Goal: Task Accomplishment & Management: Manage account settings

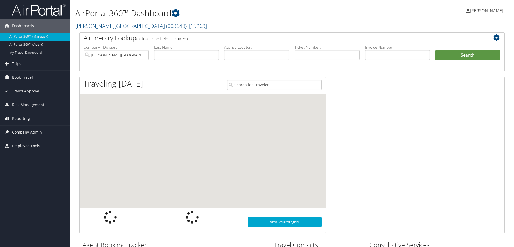
drag, startPoint x: 0, startPoint y: 0, endPoint x: 30, endPoint y: 130, distance: 133.8
click at [16, 119] on span "Reporting" at bounding box center [21, 118] width 18 height 13
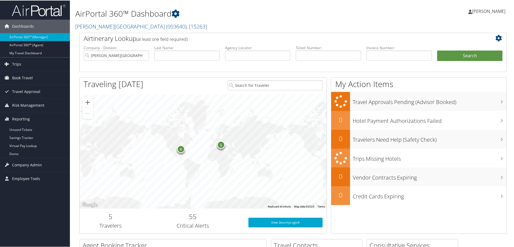
drag, startPoint x: 25, startPoint y: 129, endPoint x: 230, endPoint y: 108, distance: 206.3
click at [26, 129] on link "Unused Tickets" at bounding box center [35, 129] width 70 height 8
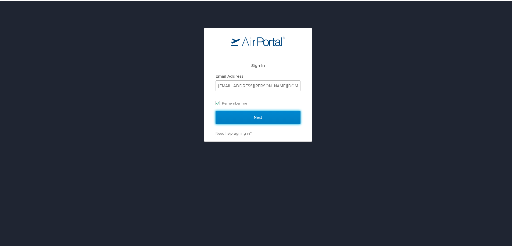
click at [261, 116] on input "Next" at bounding box center [258, 116] width 85 height 13
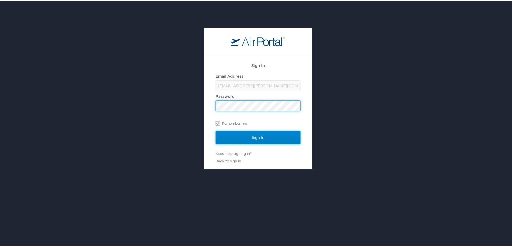
click at [288, 133] on input "Sign In" at bounding box center [258, 136] width 85 height 13
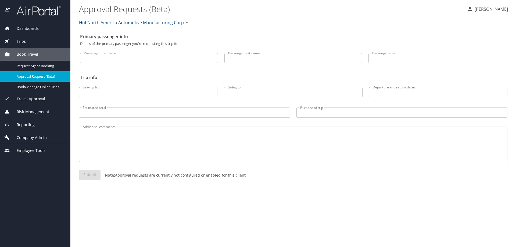
click at [22, 126] on span "Reporting" at bounding box center [22, 125] width 25 height 6
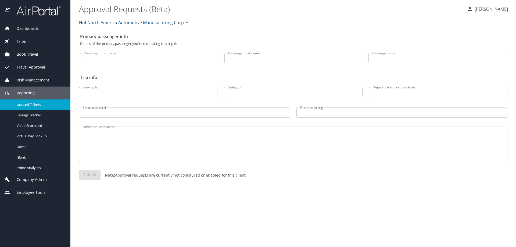
click at [23, 104] on span "Unused Tickets" at bounding box center [40, 104] width 47 height 5
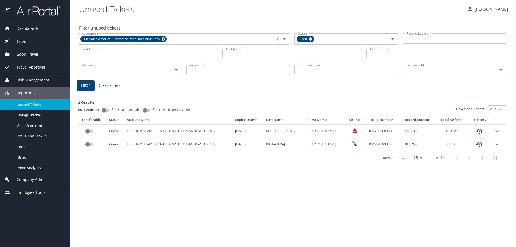
click at [164, 38] on icon at bounding box center [163, 38] width 3 height 3
drag, startPoint x: 325, startPoint y: 60, endPoint x: 325, endPoint y: 57, distance: 3.1
click at [324, 57] on div "Last Name Last Name" at bounding box center [292, 54] width 140 height 15
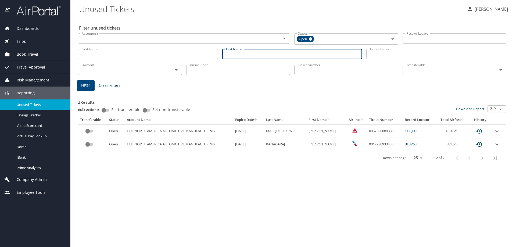
click at [325, 57] on input "Last Name" at bounding box center [292, 54] width 140 height 10
type input "poole"
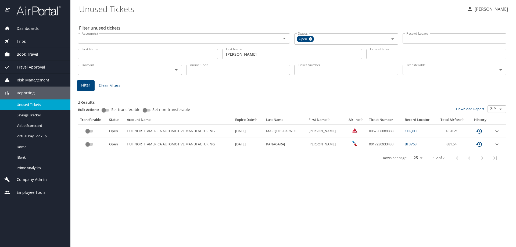
click at [86, 81] on button "Filter" at bounding box center [86, 85] width 18 height 10
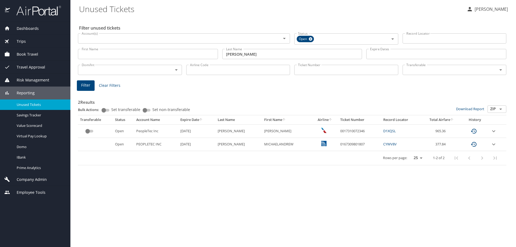
click at [347, 143] on td "0167309801807" at bounding box center [359, 144] width 43 height 13
copy td "0167309801807"
click at [333, 79] on div "Filter unused tickets Account(s) Account(s) Status Open Status Record Locator R…" at bounding box center [293, 132] width 429 height 230
click at [342, 144] on td "0167309801807" at bounding box center [359, 144] width 43 height 13
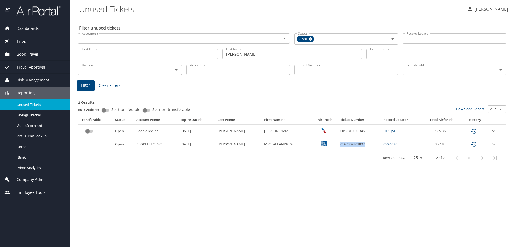
click at [342, 144] on td "0167309801807" at bounding box center [359, 144] width 43 height 13
copy td "0167309801807"
click at [263, 92] on div "2 Results Bulk Actions: Set transferable Set non-transferable Download Report Z…" at bounding box center [292, 128] width 429 height 73
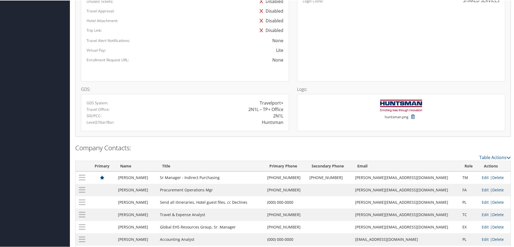
scroll to position [395, 0]
